Goal: Obtain resource: Obtain resource

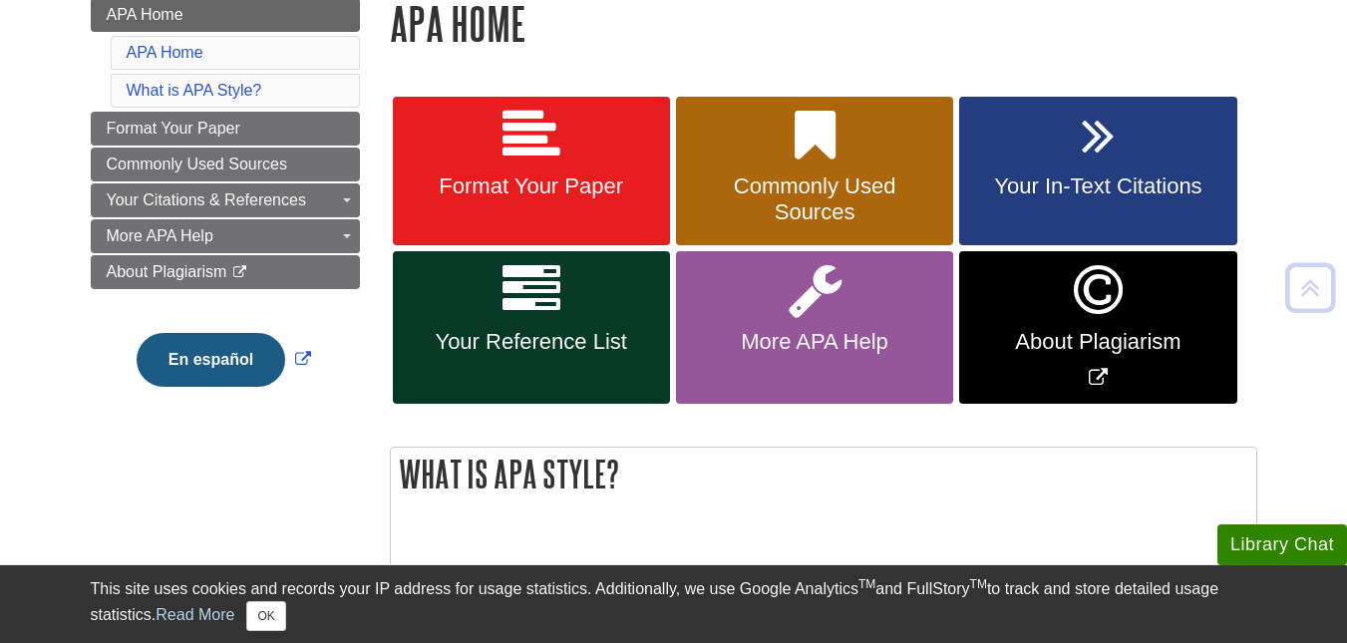
scroll to position [330, 0]
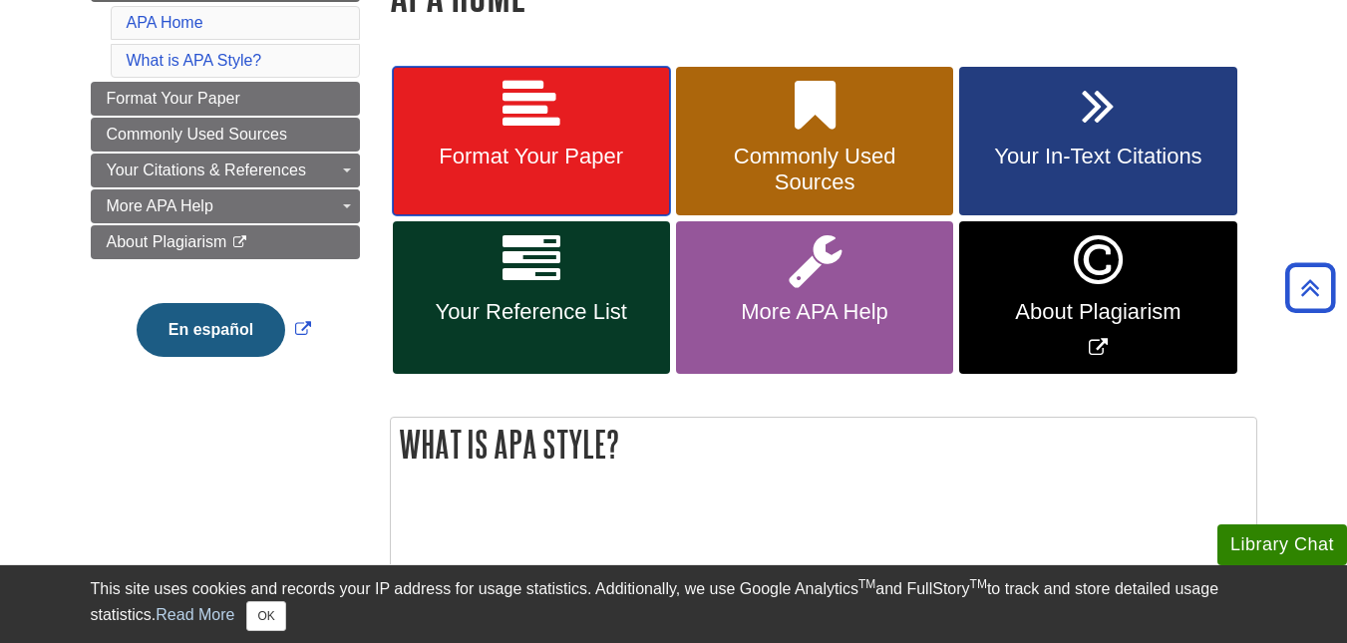
click at [541, 105] on icon at bounding box center [532, 106] width 58 height 58
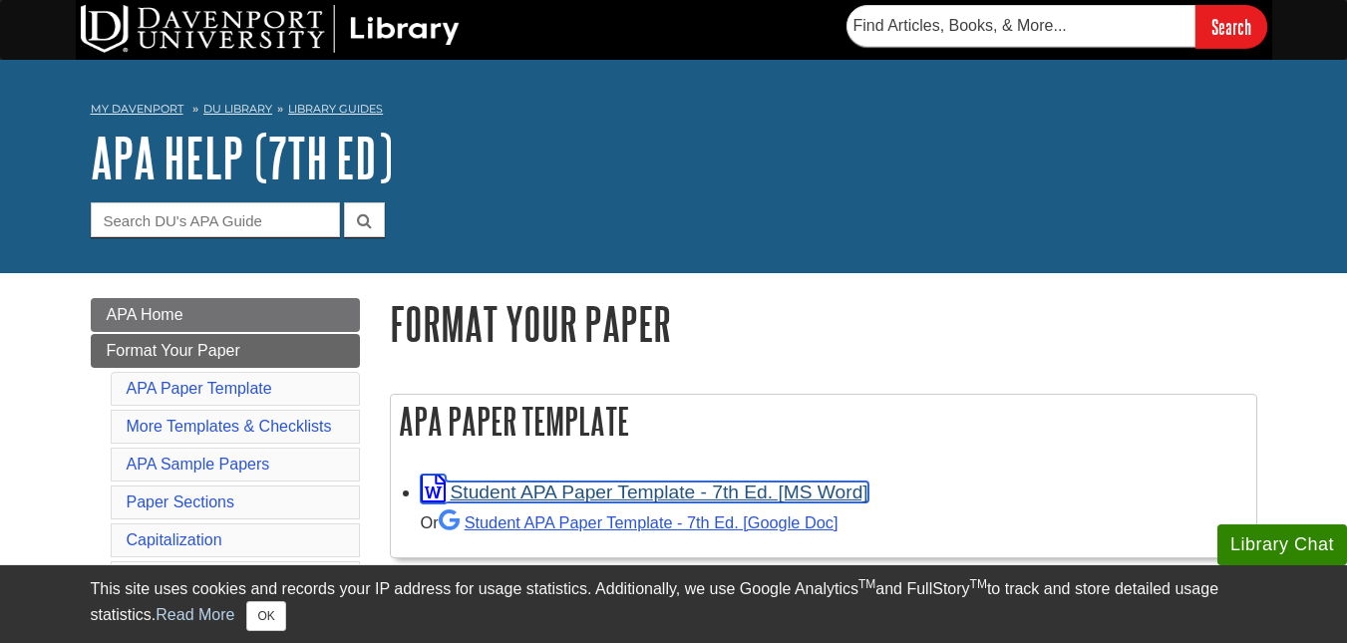
click at [801, 487] on link "Student APA Paper Template - 7th Ed. [MS Word]" at bounding box center [645, 492] width 448 height 21
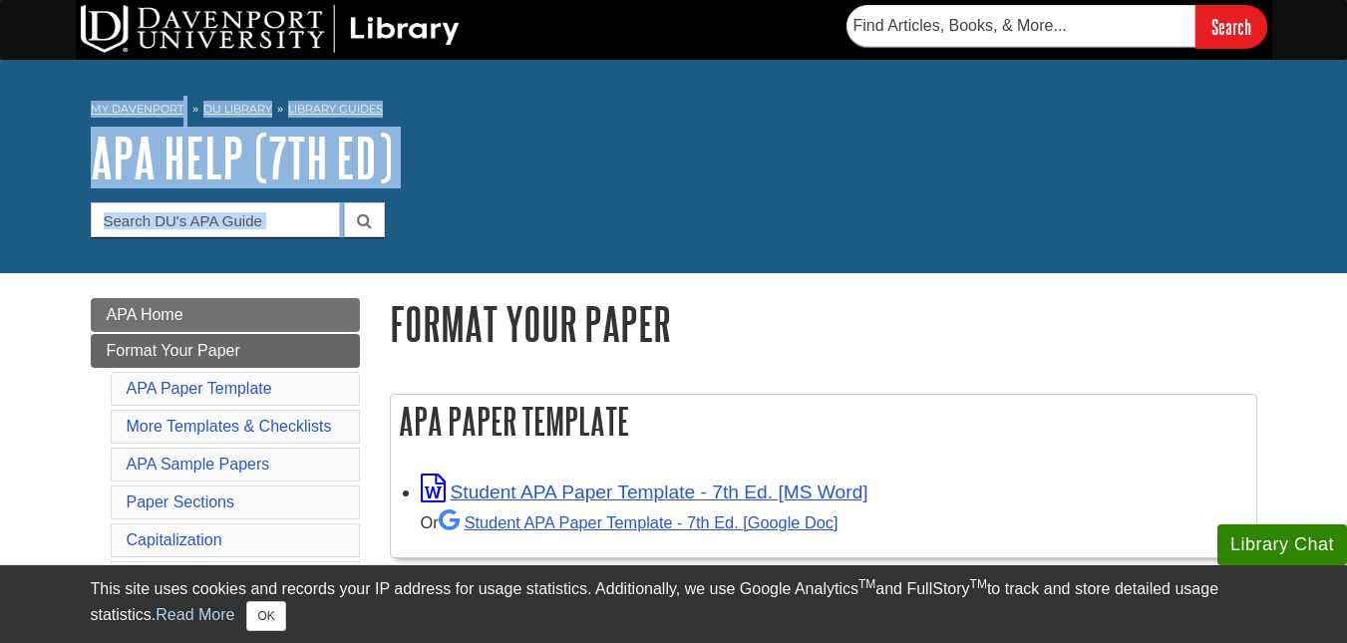
drag, startPoint x: 1191, startPoint y: 265, endPoint x: 1347, endPoint y: 37, distance: 276.9
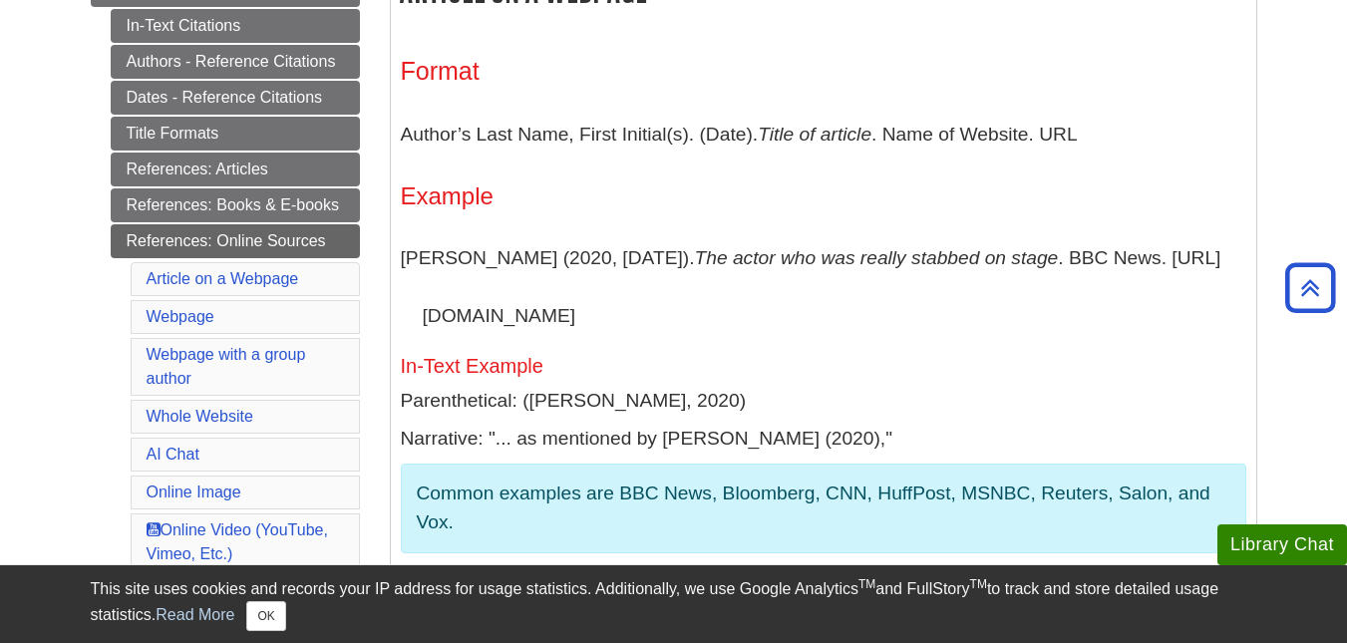
scroll to position [466, 0]
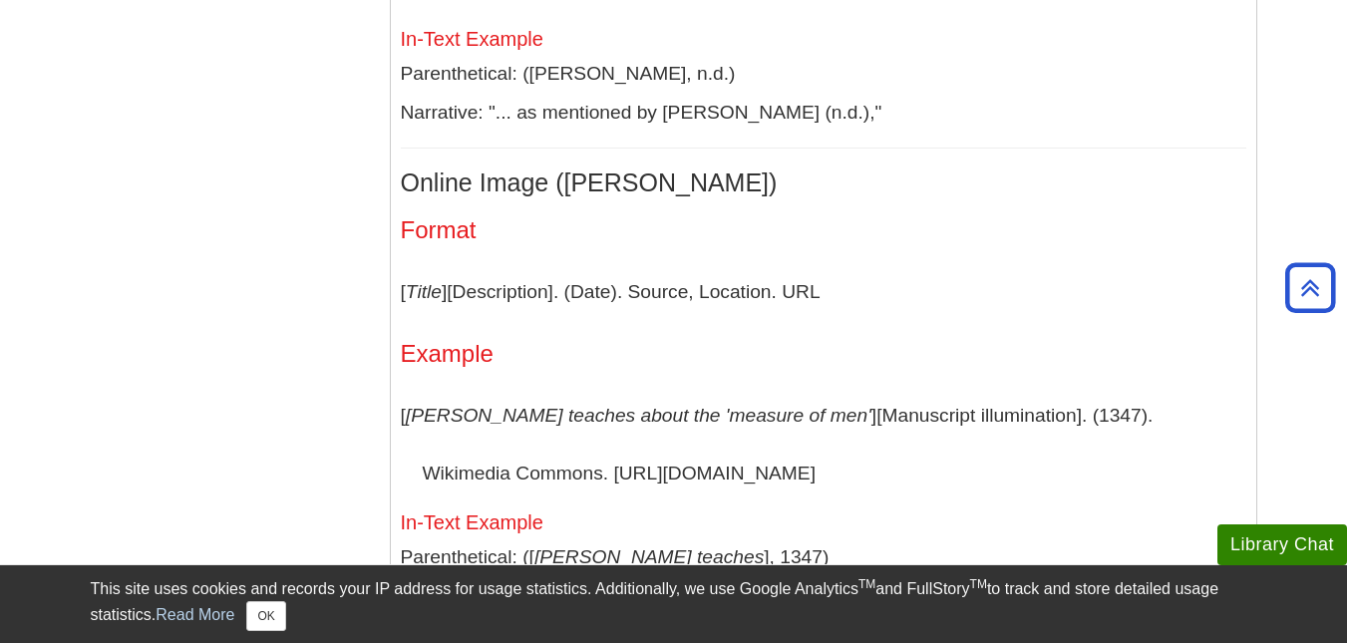
scroll to position [4853, 0]
